Goal: Ask a question

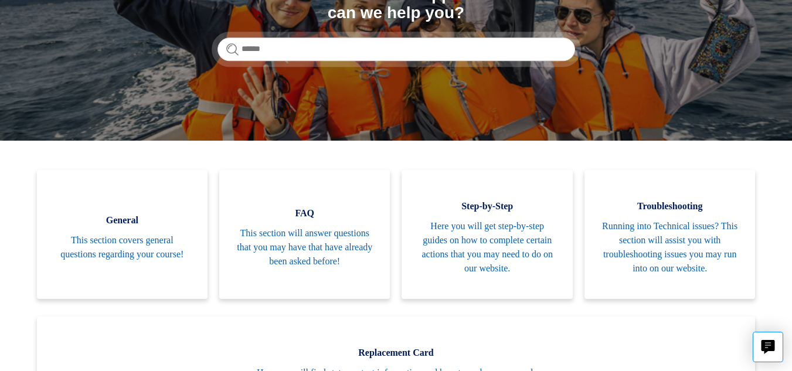
scroll to position [176, 0]
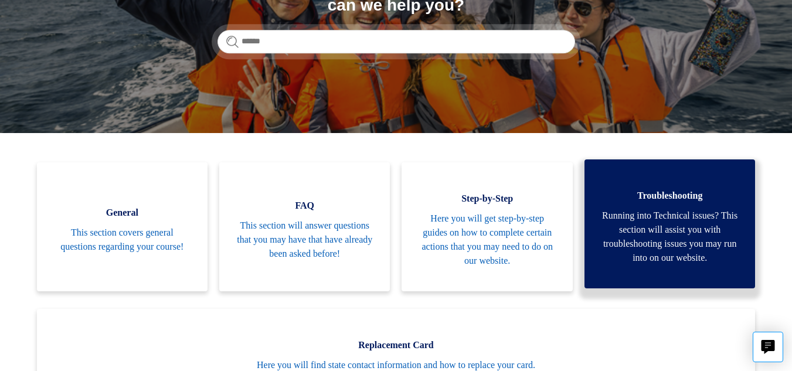
click at [639, 200] on span "Troubleshooting" at bounding box center [669, 196] width 135 height 14
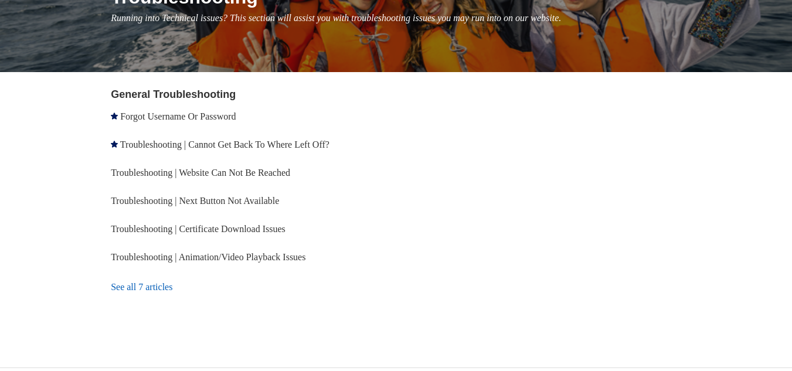
scroll to position [176, 0]
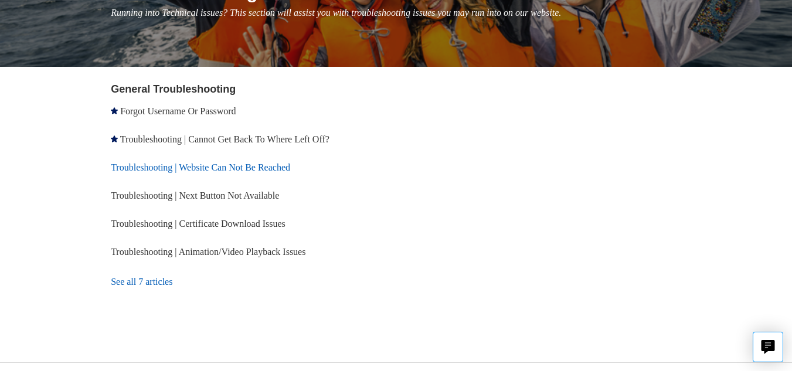
click at [231, 164] on link "Troubleshooting | Website Can Not Be Reached" at bounding box center [200, 167] width 179 height 10
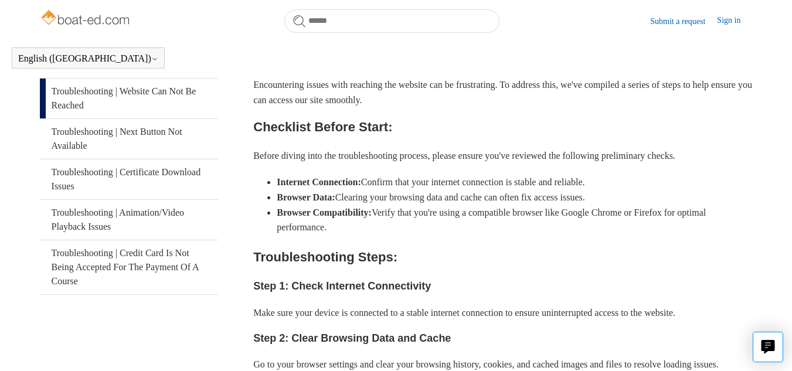
scroll to position [234, 0]
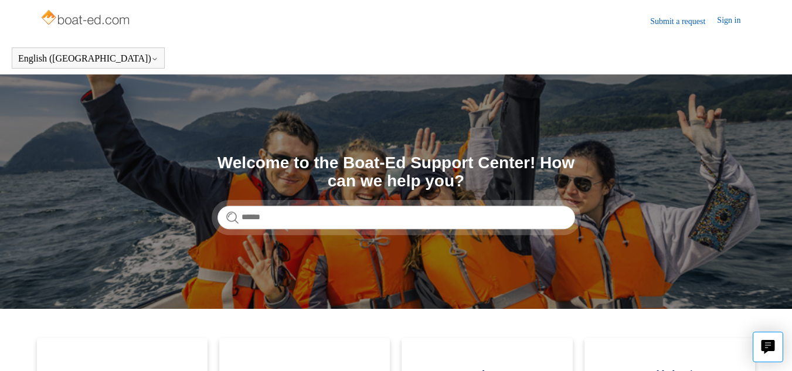
click at [678, 22] on link "Submit a request" at bounding box center [683, 21] width 67 height 12
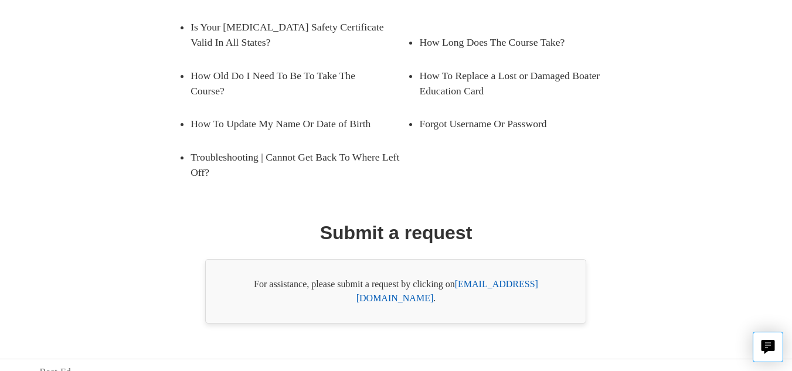
click at [475, 285] on link "[EMAIL_ADDRESS][DOMAIN_NAME]" at bounding box center [447, 291] width 182 height 24
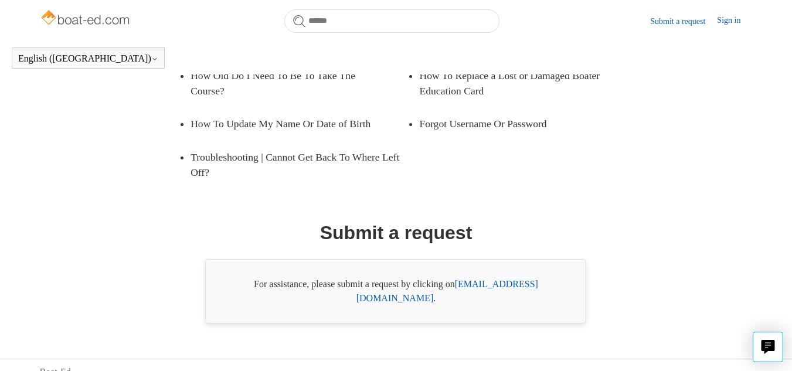
scroll to position [261, 0]
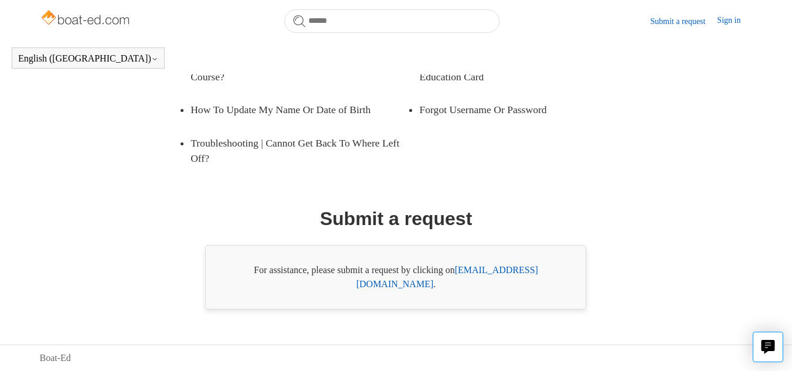
click at [495, 283] on link "[EMAIL_ADDRESS][DOMAIN_NAME]" at bounding box center [447, 277] width 182 height 24
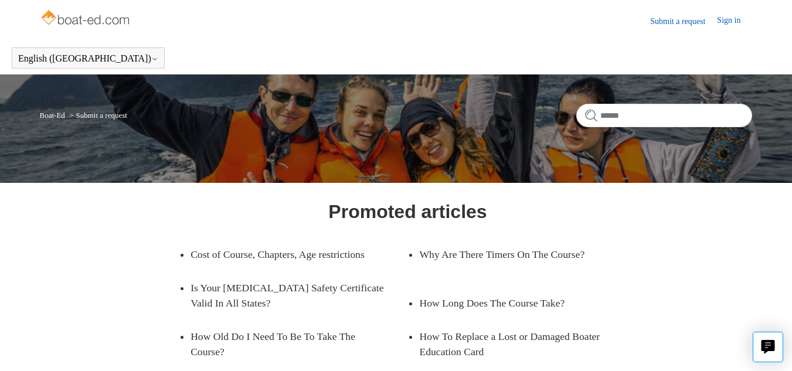
click at [662, 17] on link "Submit a request" at bounding box center [683, 21] width 67 height 12
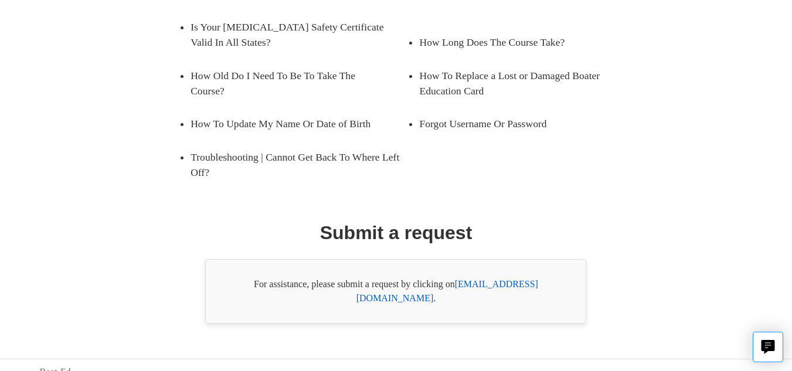
click at [485, 285] on link "[EMAIL_ADDRESS][DOMAIN_NAME]" at bounding box center [447, 291] width 182 height 24
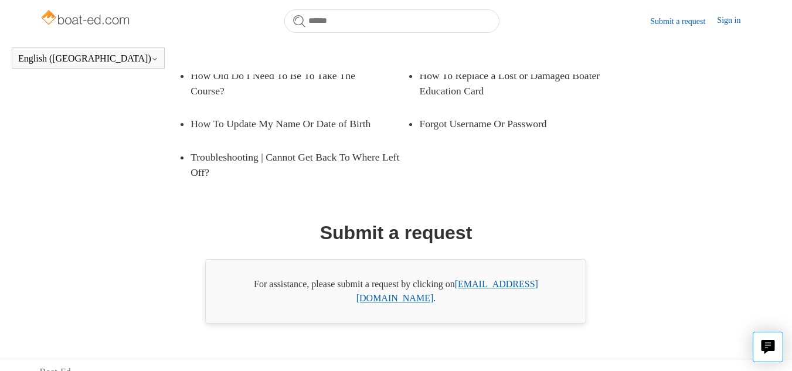
click at [435, 243] on h1 "Submit a request" at bounding box center [396, 233] width 152 height 28
